Goal: Transaction & Acquisition: Purchase product/service

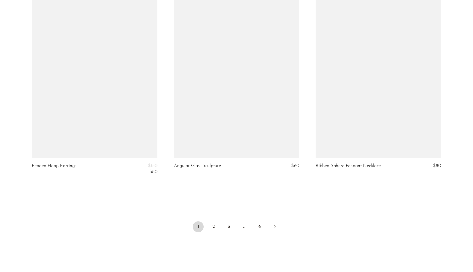
scroll to position [2312, 0]
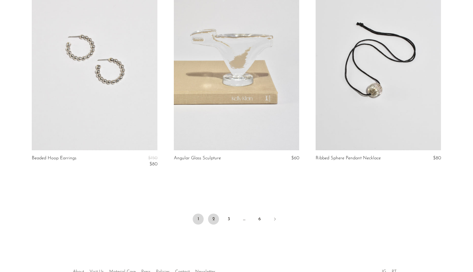
click at [214, 219] on link "2" at bounding box center [213, 218] width 11 height 11
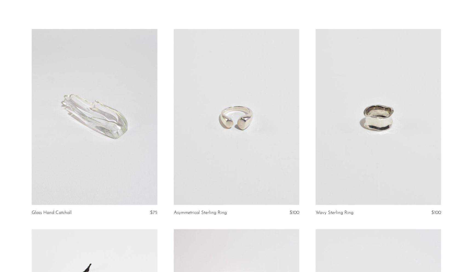
scroll to position [22, 0]
click at [103, 125] on link at bounding box center [94, 116] width 125 height 176
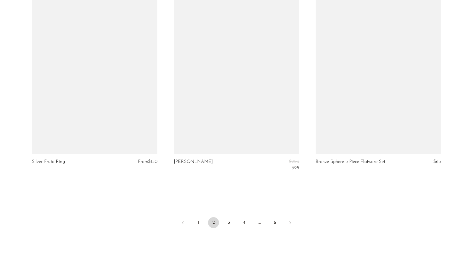
scroll to position [2329, 0]
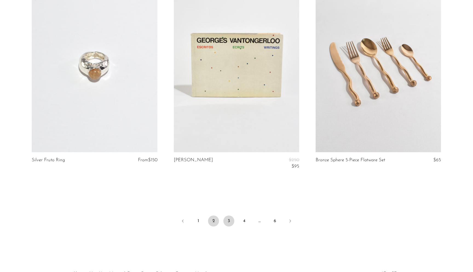
click at [228, 222] on link "3" at bounding box center [228, 220] width 11 height 11
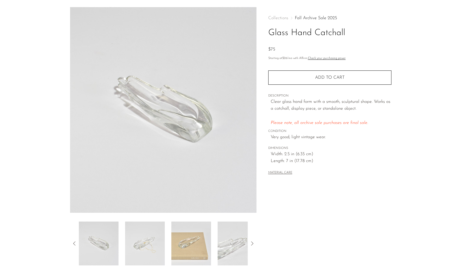
scroll to position [17, 0]
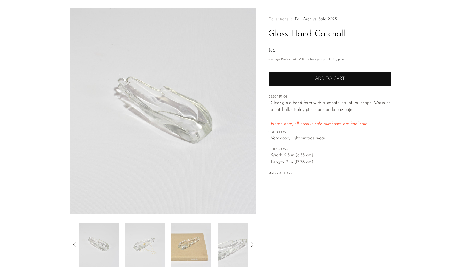
click at [342, 78] on span "Add to cart" at bounding box center [330, 78] width 30 height 4
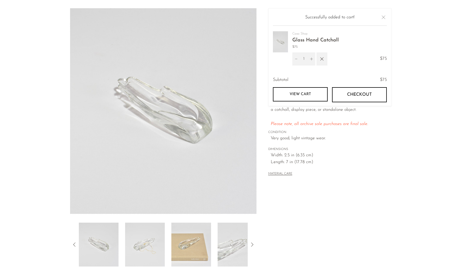
click at [35, 51] on section "Glass Hand Catchall $75" at bounding box center [236, 137] width 473 height 258
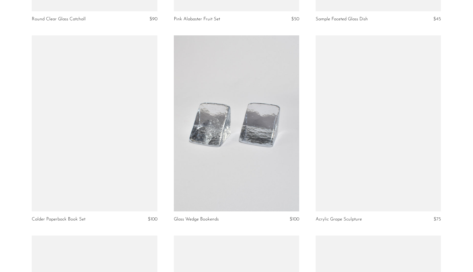
scroll to position [1645, 0]
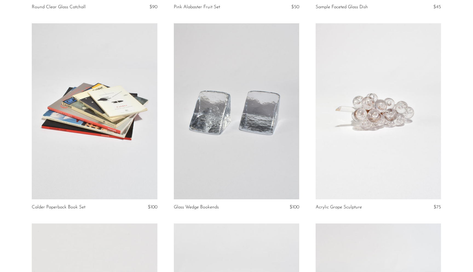
click at [222, 121] on link at bounding box center [236, 111] width 125 height 176
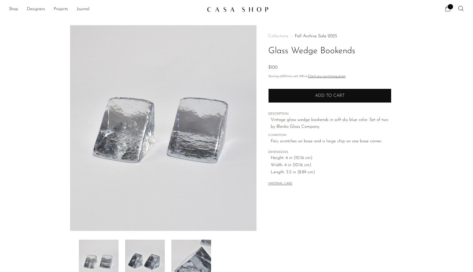
click at [323, 97] on span "Add to cart" at bounding box center [330, 95] width 30 height 4
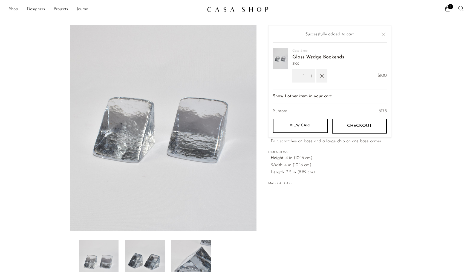
click at [309, 128] on link "View cart" at bounding box center [300, 126] width 55 height 14
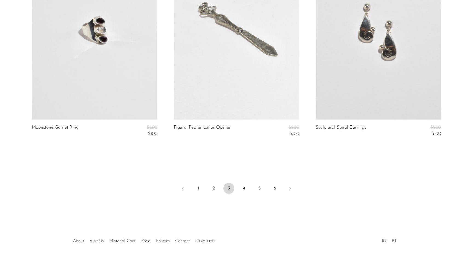
scroll to position [2342, 0]
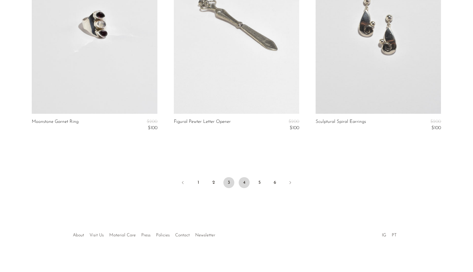
click at [245, 182] on link "4" at bounding box center [244, 182] width 11 height 11
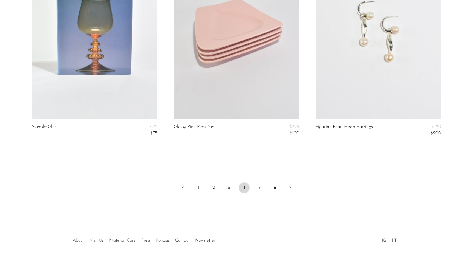
scroll to position [2378, 0]
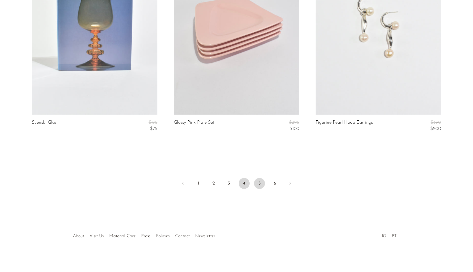
click at [259, 185] on link "5" at bounding box center [259, 183] width 11 height 11
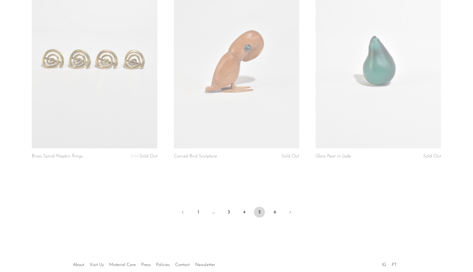
scroll to position [2344, 0]
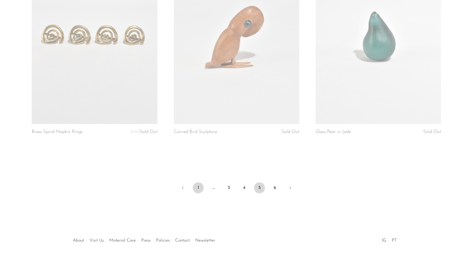
click at [199, 182] on link "1" at bounding box center [198, 187] width 11 height 11
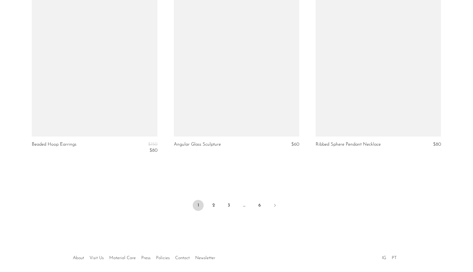
scroll to position [2326, 0]
